Goal: Information Seeking & Learning: Check status

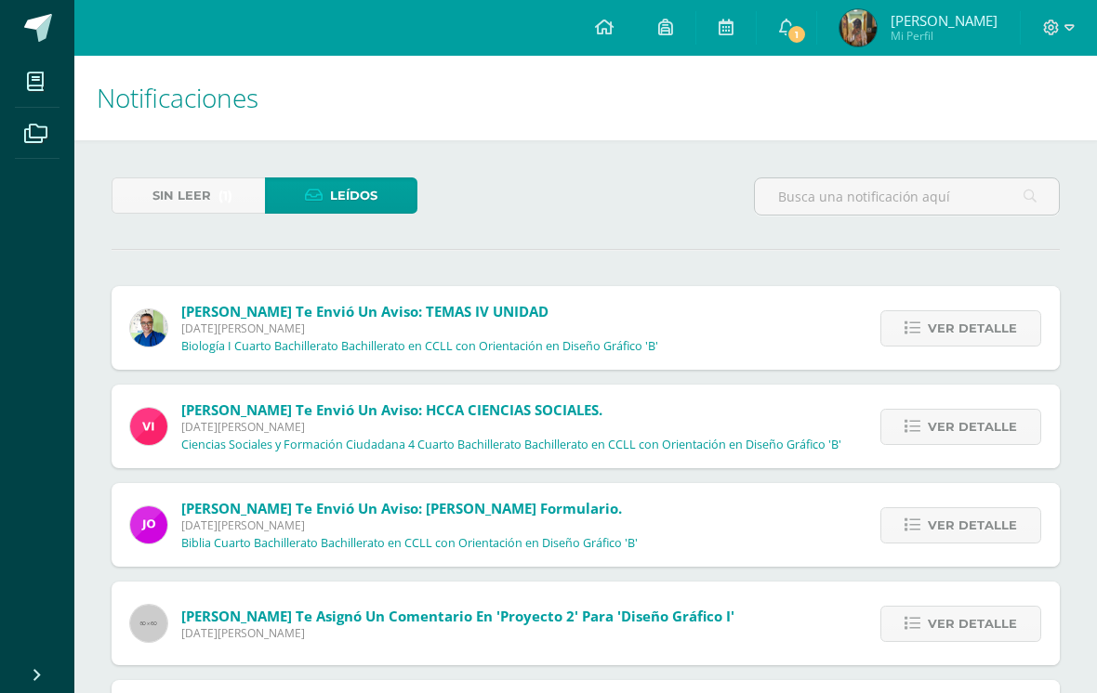
click at [228, 206] on span "(1)" at bounding box center [225, 195] width 14 height 34
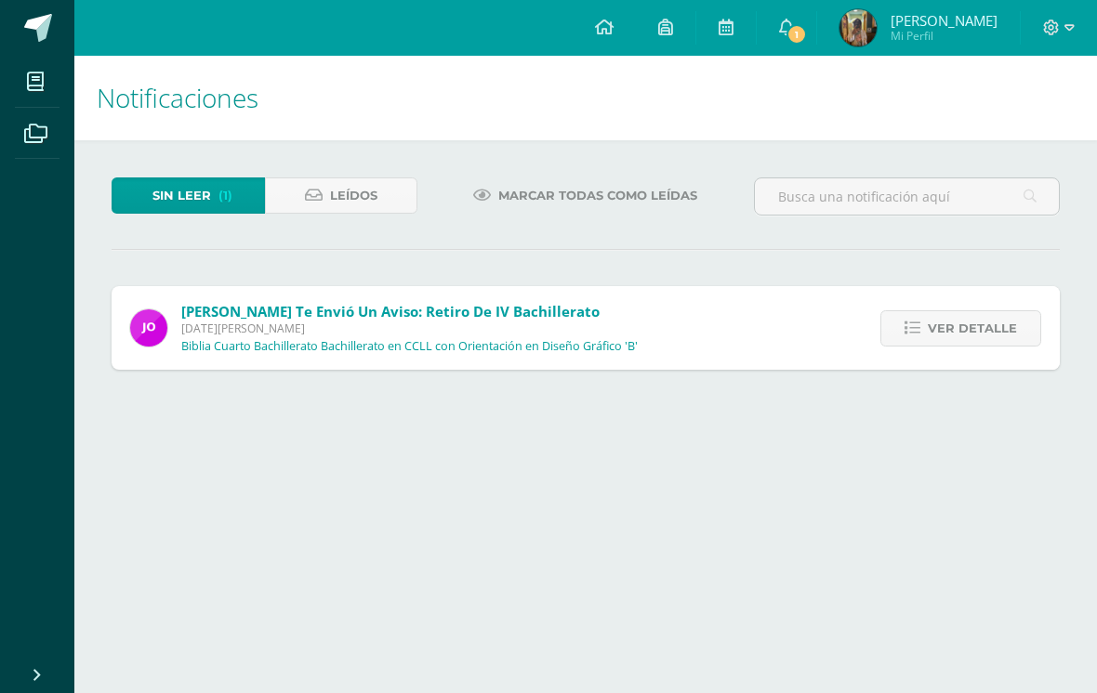
click at [976, 328] on span "Ver detalle" at bounding box center [972, 328] width 89 height 34
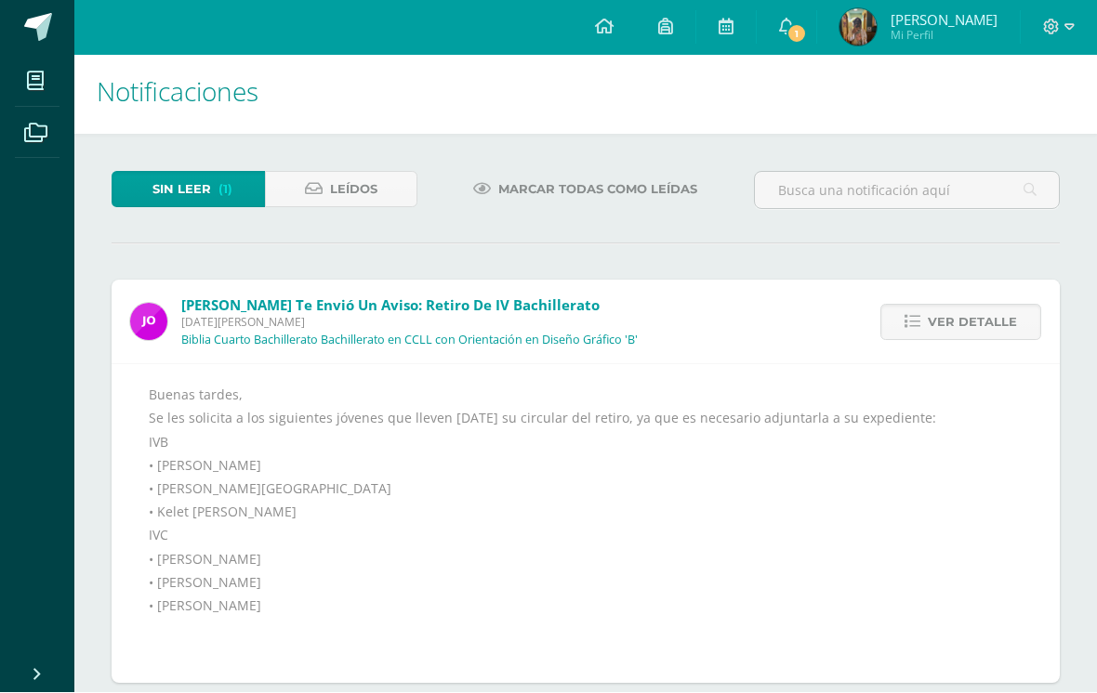
scroll to position [5, 0]
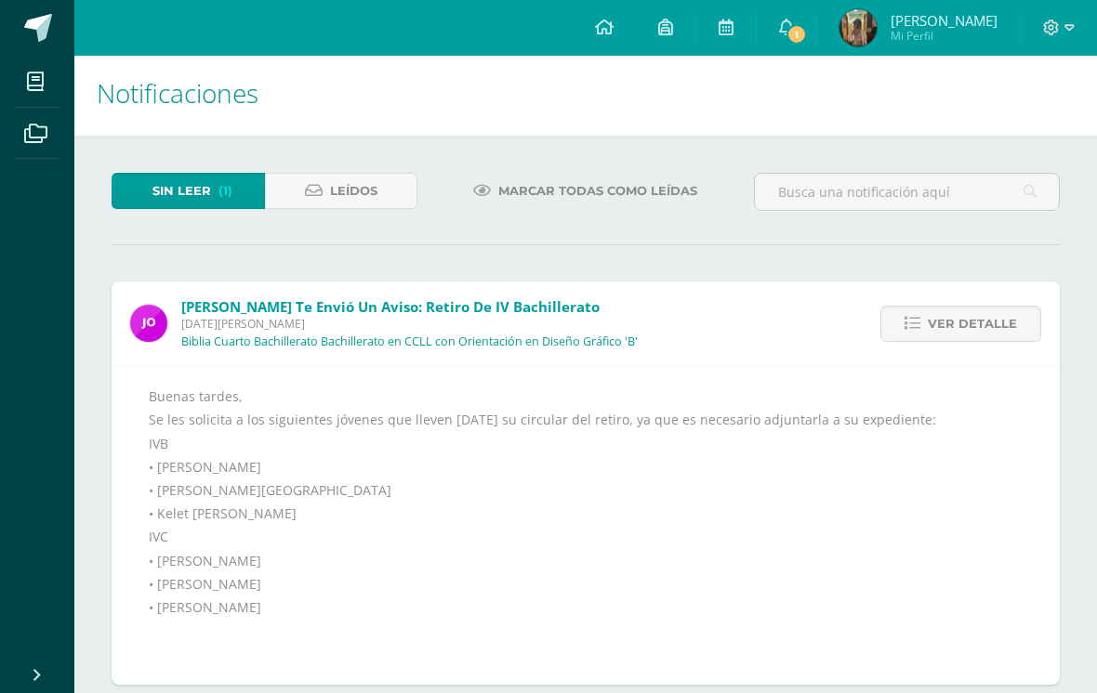
click at [941, 327] on span "Ver detalle" at bounding box center [972, 324] width 89 height 34
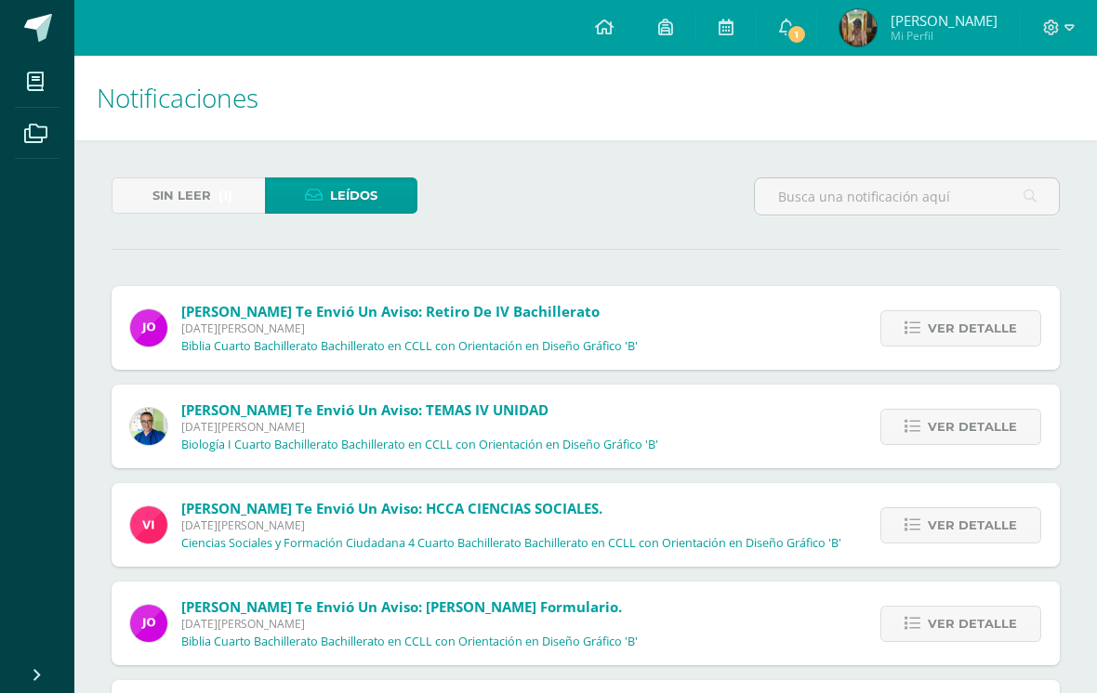
click at [168, 185] on span "Sin leer" at bounding box center [181, 195] width 59 height 34
click at [201, 199] on span "Sin leer" at bounding box center [181, 195] width 59 height 34
click at [210, 187] on span "Sin leer" at bounding box center [181, 195] width 59 height 34
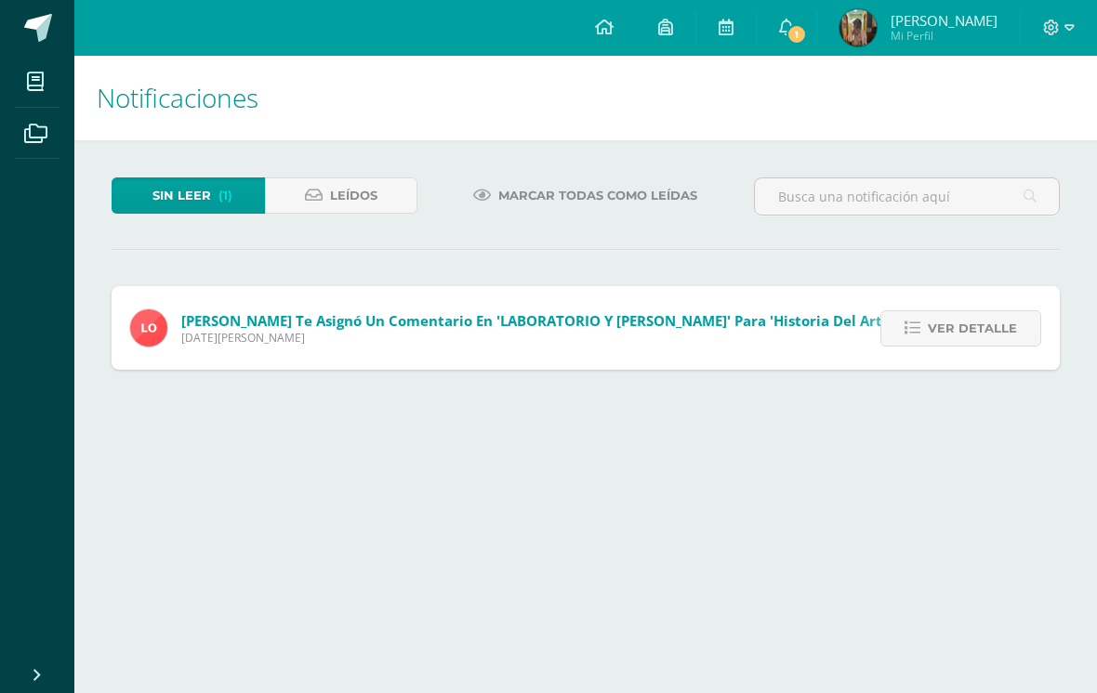
click at [998, 345] on span "Ver detalle" at bounding box center [972, 328] width 89 height 34
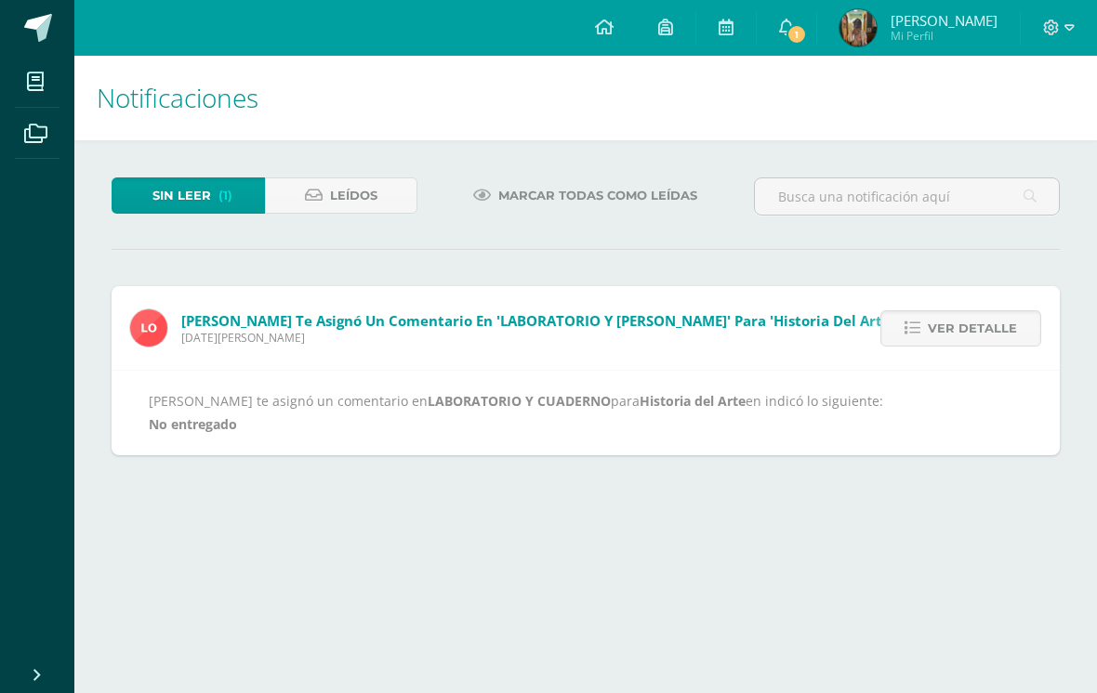
click at [994, 335] on span "Ver detalle" at bounding box center [972, 328] width 89 height 34
